Goal: Task Accomplishment & Management: Use online tool/utility

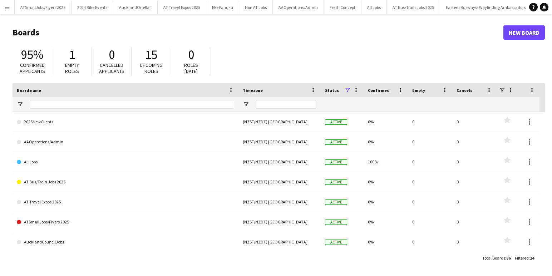
click at [7, 6] on app-icon "Menu" at bounding box center [7, 7] width 6 height 6
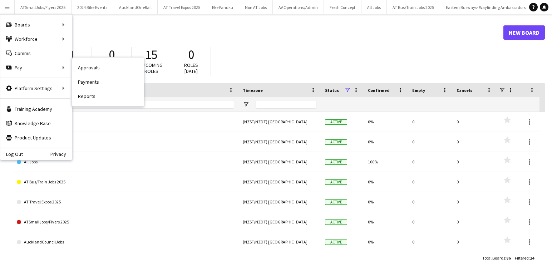
click at [89, 67] on link "Approvals" at bounding box center [108, 67] width 72 height 14
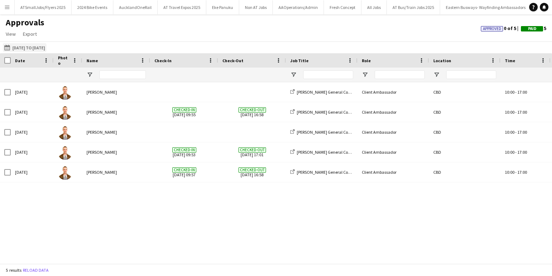
click at [34, 47] on button "01-09-2025 to 05-09-2025 01-09-2025 to 05-09-2025" at bounding box center [25, 47] width 44 height 9
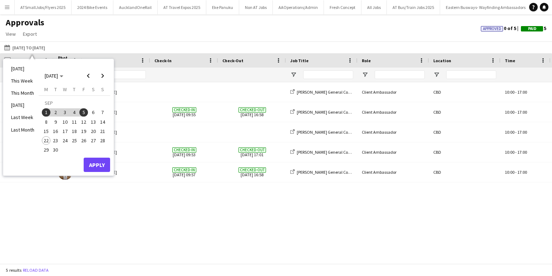
drag, startPoint x: 46, startPoint y: 129, endPoint x: 76, endPoint y: 137, distance: 31.1
click at [46, 129] on span "15" at bounding box center [46, 131] width 9 height 9
click at [103, 131] on span "21" at bounding box center [102, 131] width 9 height 9
click at [97, 164] on button "Apply" at bounding box center [97, 165] width 26 height 14
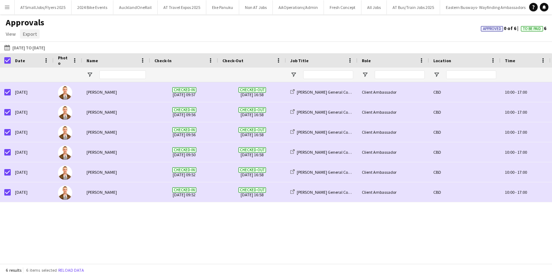
click at [32, 34] on span "Export" at bounding box center [30, 34] width 14 height 6
click at [43, 49] on span "Export as XLSX" at bounding box center [41, 49] width 31 height 6
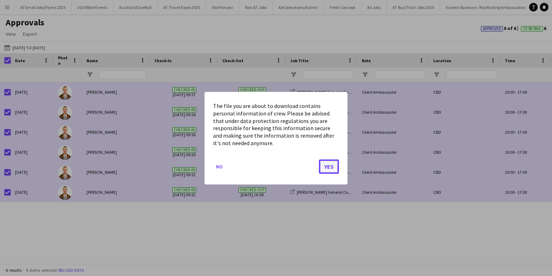
click at [334, 166] on button "Yes" at bounding box center [329, 166] width 20 height 14
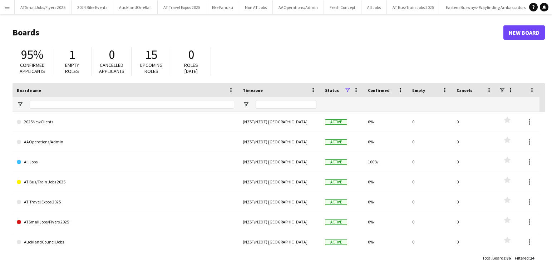
click at [8, 6] on app-icon "Menu" at bounding box center [7, 7] width 6 height 6
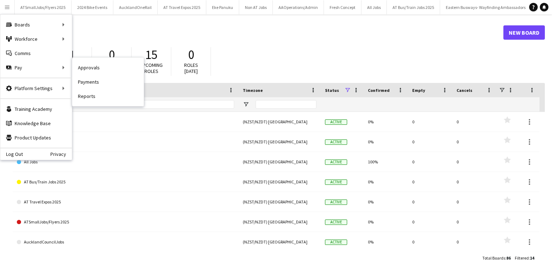
click at [90, 68] on link "Approvals" at bounding box center [108, 67] width 72 height 14
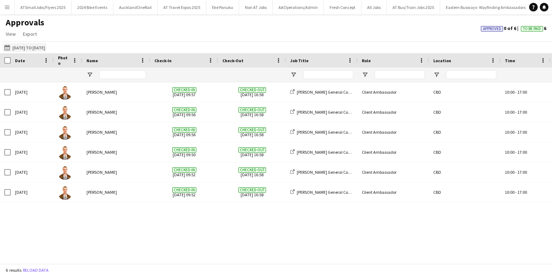
click at [31, 47] on button "[DATE] to [DATE] [DATE] to [DATE]" at bounding box center [25, 47] width 44 height 9
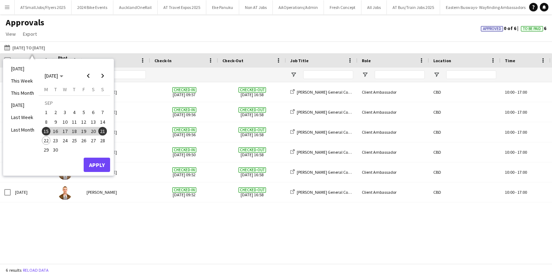
click at [46, 111] on span "1" at bounding box center [46, 112] width 9 height 9
click at [94, 122] on span "13" at bounding box center [93, 122] width 9 height 9
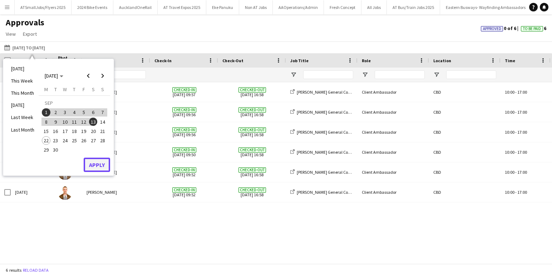
click at [96, 164] on button "Apply" at bounding box center [97, 165] width 26 height 14
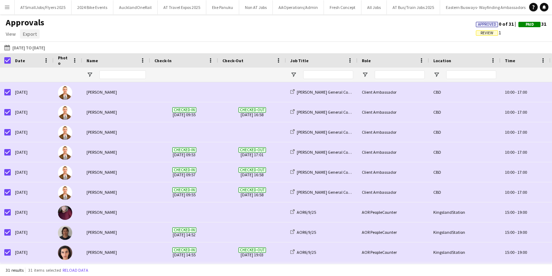
click at [30, 34] on span "Export" at bounding box center [30, 34] width 14 height 6
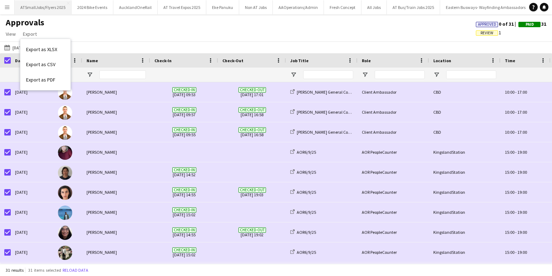
scroll to position [60, 0]
click at [53, 48] on span "Export as XLSX" at bounding box center [41, 49] width 31 height 6
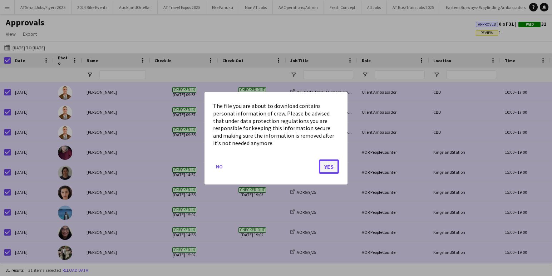
click at [330, 166] on button "Yes" at bounding box center [329, 166] width 20 height 14
